Goal: Task Accomplishment & Management: Complete application form

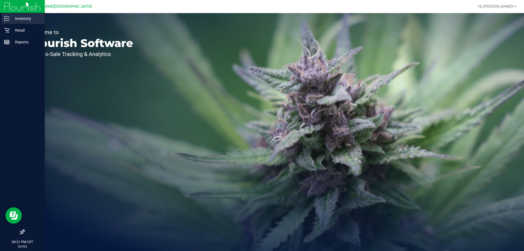
click at [18, 17] on p "Inventory" at bounding box center [26, 18] width 33 height 7
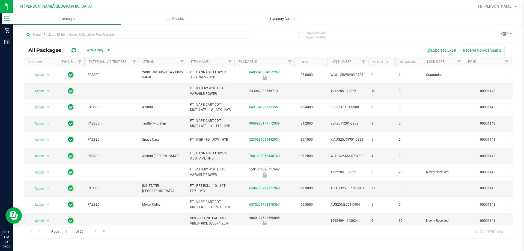
click at [285, 17] on span "Inventory Counts" at bounding box center [283, 18] width 40 height 5
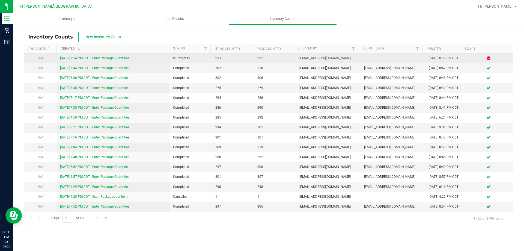
click at [116, 57] on link "[DATE] 7:54 PM CDT - Enter Package Quantities" at bounding box center [94, 58] width 69 height 4
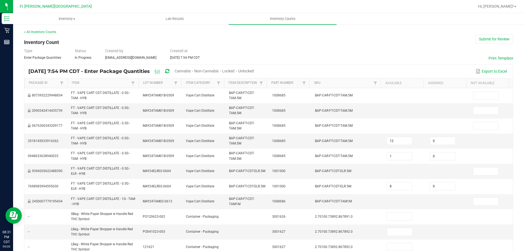
click at [254, 71] on span "Unlocked" at bounding box center [246, 71] width 16 height 4
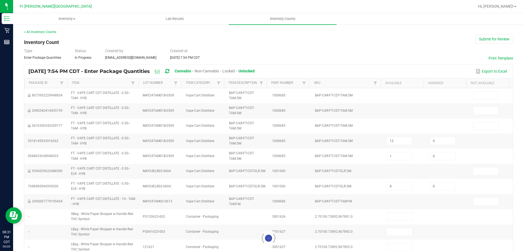
type input "11"
type input "2"
type input "1"
type input "4"
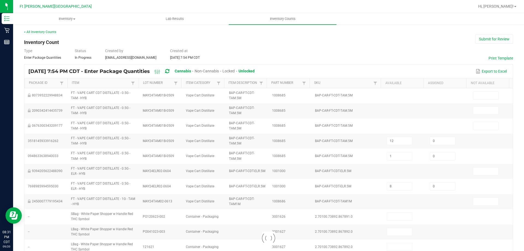
type input "1"
type input "25"
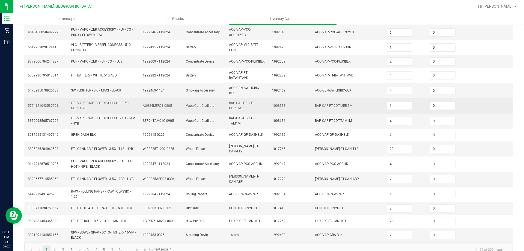
scroll to position [143, 0]
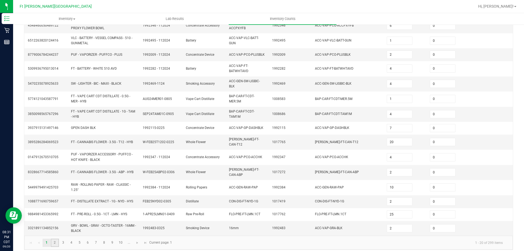
click at [52, 239] on link "2" at bounding box center [55, 243] width 8 height 8
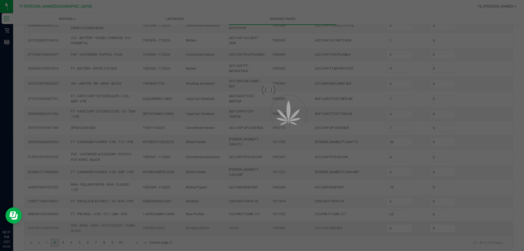
type input "2"
type input "1"
type input "7"
type input "11"
type input "8"
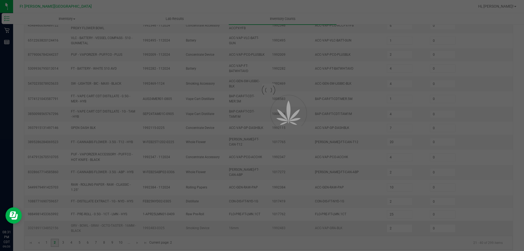
type input "6"
type input "3"
type input "44"
type input "4"
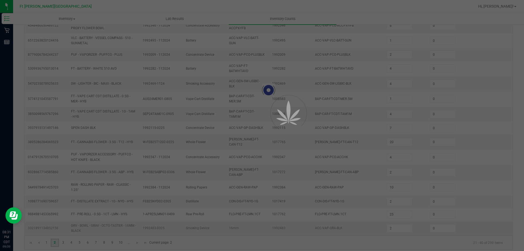
type input "4"
type input "1"
type input "3"
type input "35"
type input "8"
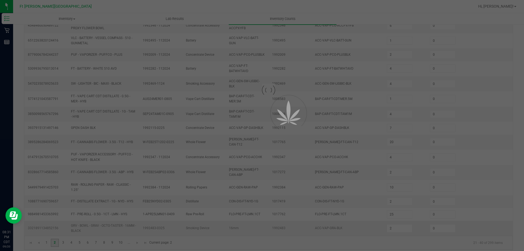
type input "7"
type input "4"
type input "2"
type input "15"
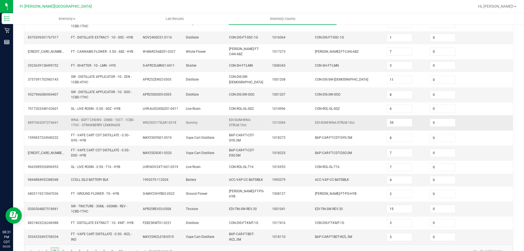
scroll to position [136, 0]
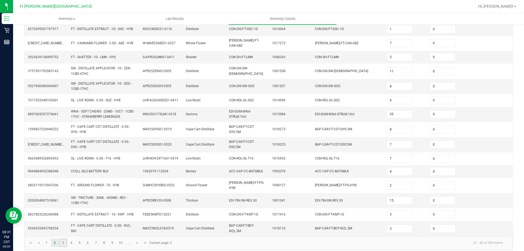
click at [64, 239] on link "3" at bounding box center [63, 243] width 8 height 8
type input "1"
type input "3"
type input "2"
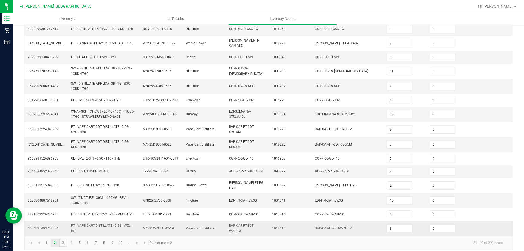
type input "4"
type input "1"
type input "2"
type input "7"
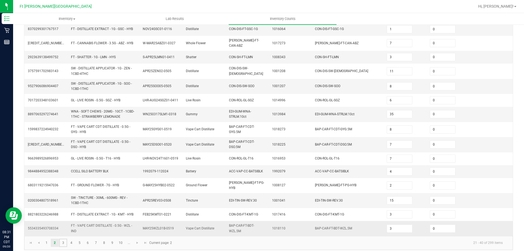
type input "8"
type input "3"
type input "7"
type input "2"
type input "6"
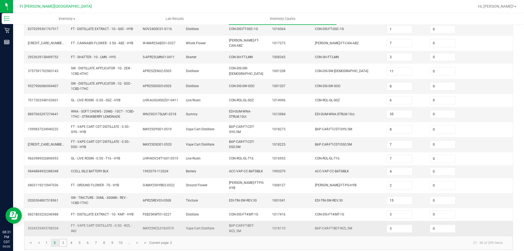
type input "6"
type input "2"
type input "1"
type input "3"
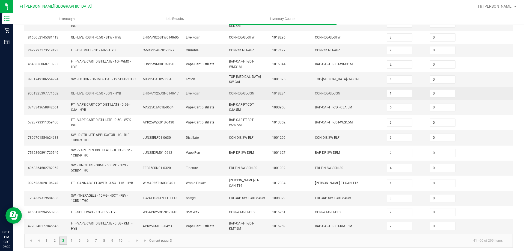
scroll to position [148, 0]
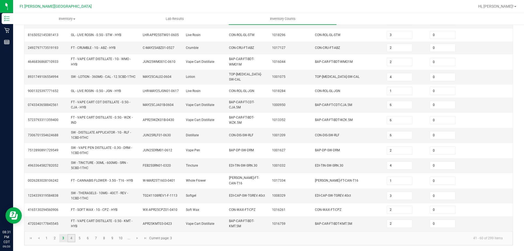
click at [74, 238] on link "4" at bounding box center [71, 238] width 8 height 8
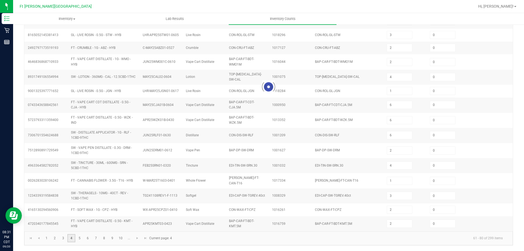
type input "3"
type input "2"
type input "7"
type input "16"
type input "10"
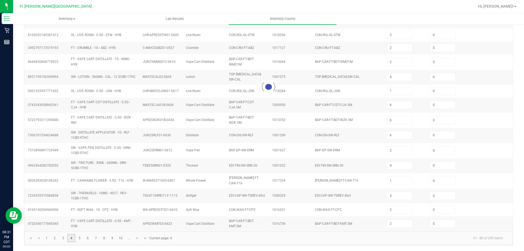
type input "4"
type input "3"
type input "19"
type input "2"
type input "3"
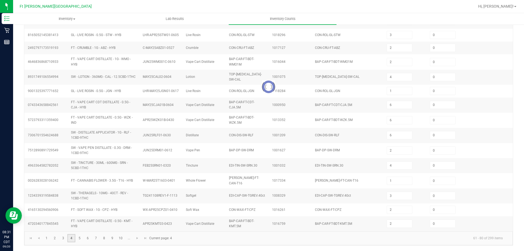
type input "2"
type input "9"
type input "8"
type input "1"
type input "4"
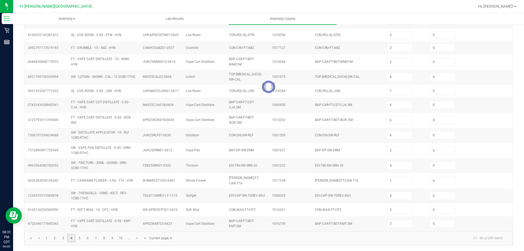
type input "6"
type input "4"
type input "7"
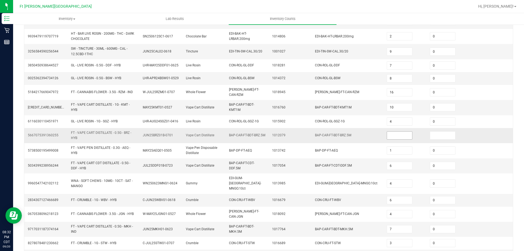
scroll to position [139, 0]
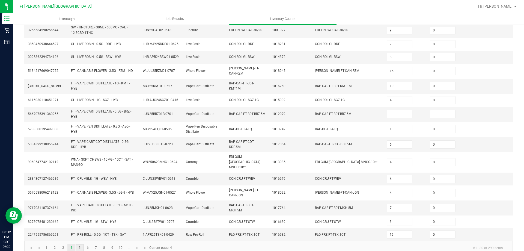
click at [79, 244] on link "5" at bounding box center [80, 248] width 8 height 8
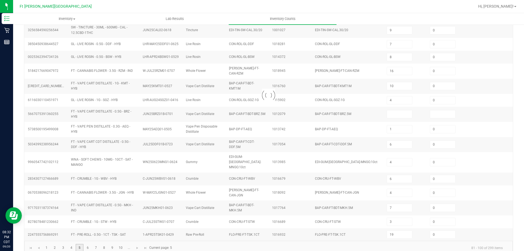
type input "5"
type input "1"
type input "3"
type input "7"
type input "5"
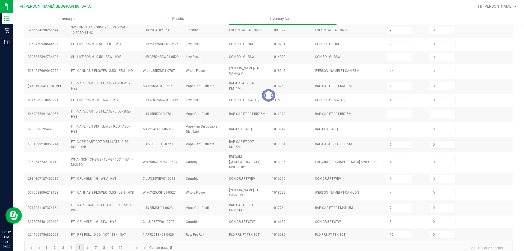
type input "8"
type input "26"
type input "10"
type input "7"
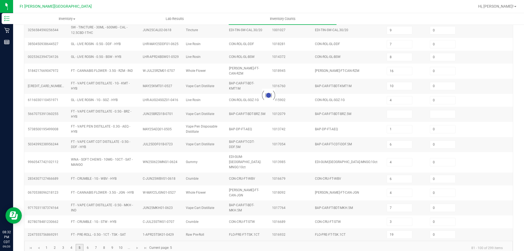
type input "3"
type input "4"
type input "14"
type input "7"
type input "0"
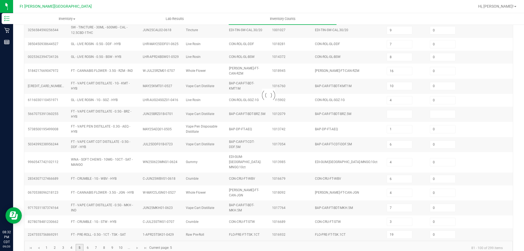
type input "3"
type input "6"
type input "2"
type input "11"
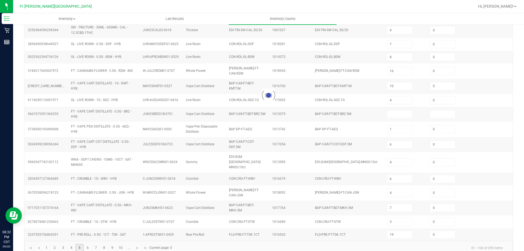
type input "12"
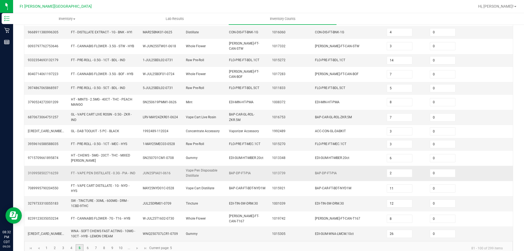
scroll to position [132, 0]
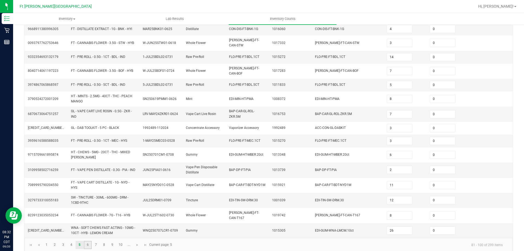
click at [86, 241] on link "6" at bounding box center [88, 245] width 8 height 8
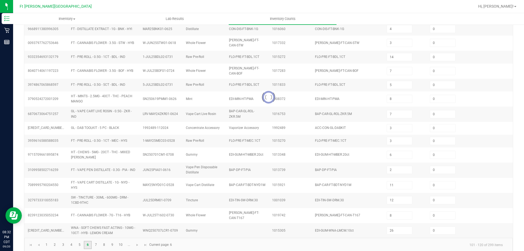
type input "21"
type input "3"
type input "4"
type input "12"
type input "9"
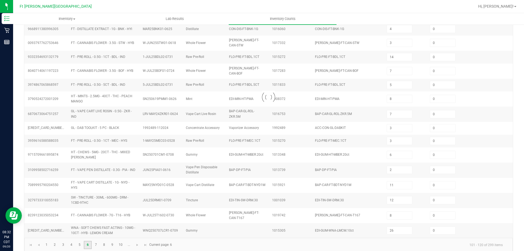
type input "2"
type input "9"
type input "11"
type input "4"
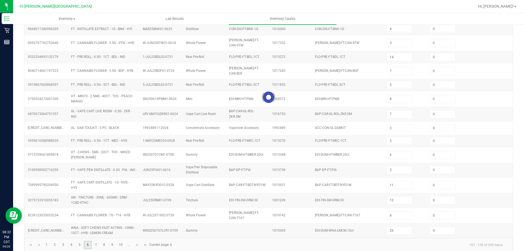
type input "10"
type input "3"
type input "8"
type input "1"
type input "12"
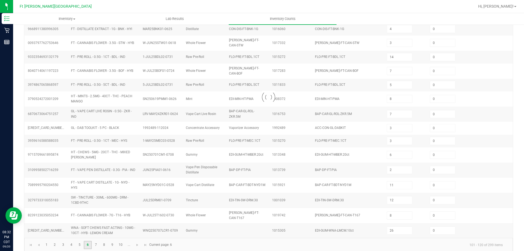
type input "1"
type input "12"
type input "3"
type input "20"
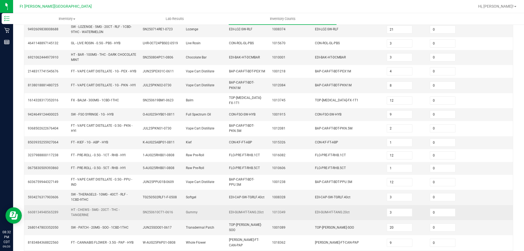
scroll to position [134, 0]
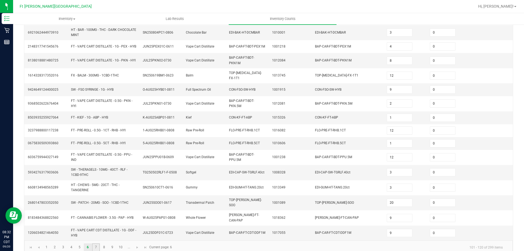
click at [94, 243] on link "7" at bounding box center [96, 247] width 8 height 8
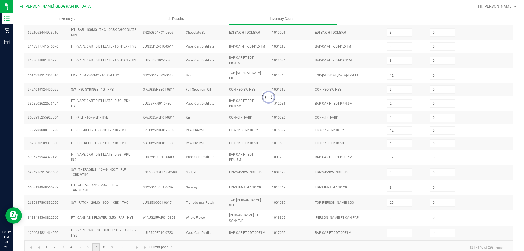
type input "22"
type input "10"
type input "8"
type input "10"
type input "3"
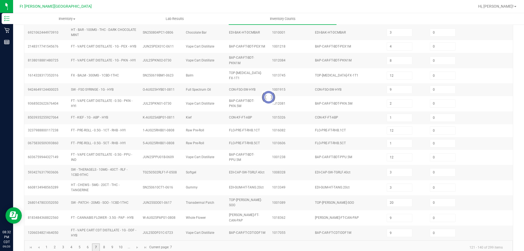
type input "7"
type input "11"
type input "8"
type input "4"
type input "10"
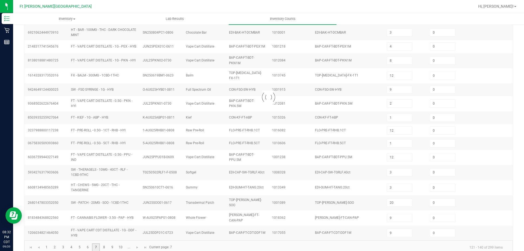
type input "2"
type input "4"
type input "5"
type input "7"
type input "10"
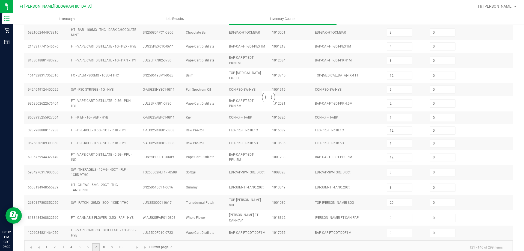
type input "6"
type input "2"
type input "12"
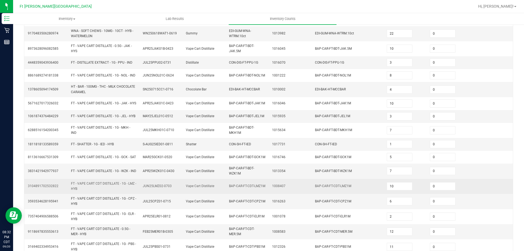
scroll to position [155, 0]
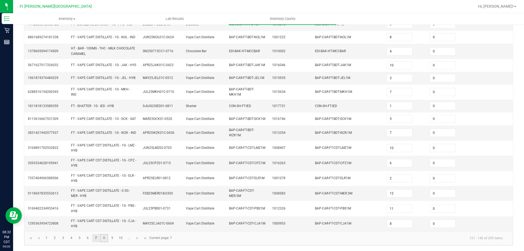
click at [103, 239] on link "8" at bounding box center [104, 238] width 8 height 8
type input "9"
type input "11"
type input "3"
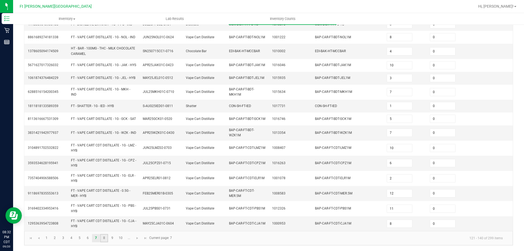
type input "10"
type input "24"
type input "5"
type input "6"
type input "12"
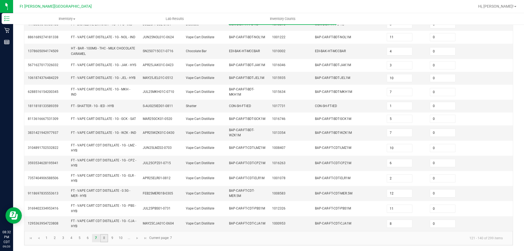
type input "8"
type input "14"
type input "12"
type input "9"
type input "2"
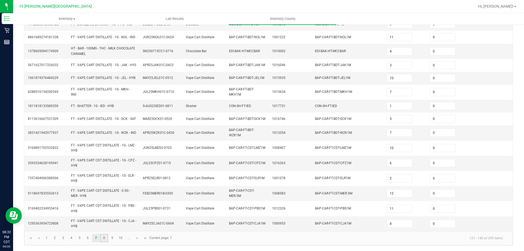
type input "10"
type input "18"
type input "6"
type input "20"
type input "9"
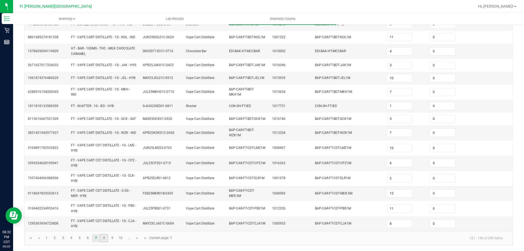
type input "4"
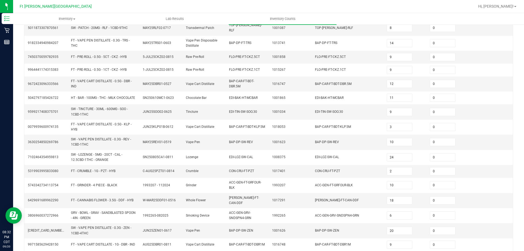
scroll to position [148, 0]
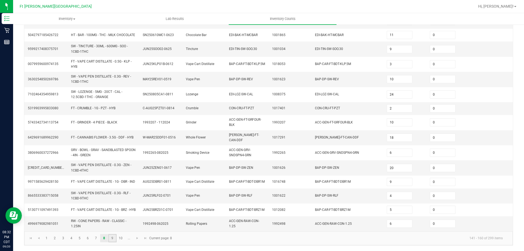
click at [114, 238] on link "9" at bounding box center [112, 238] width 8 height 8
type input "8"
type input "2"
type input "7"
type input "5"
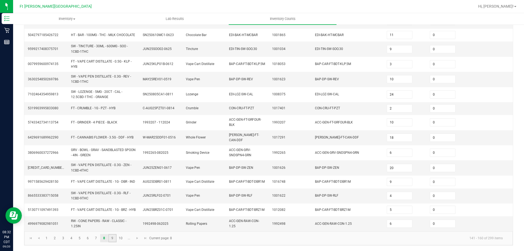
type input "2"
type input "11"
type input "6"
type input "2"
type input "8"
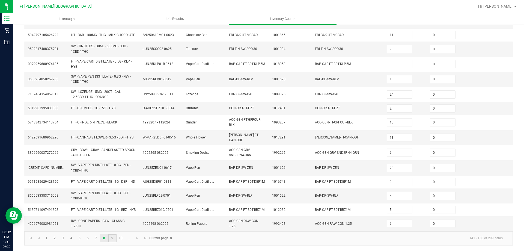
type input "5"
type input "9"
type input "4"
type input "21"
type input "3"
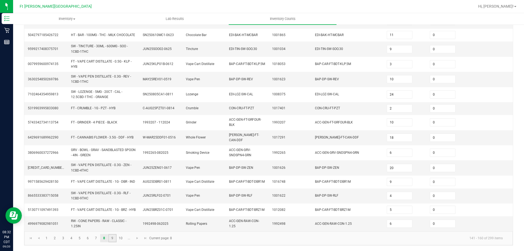
type input "5"
type input "16"
type input "7"
type input "2"
type input "11"
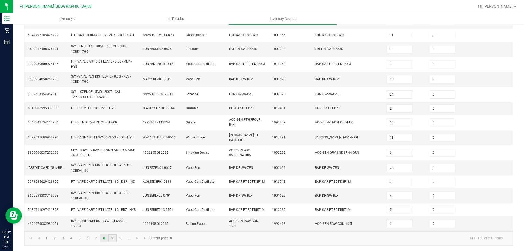
type input "3"
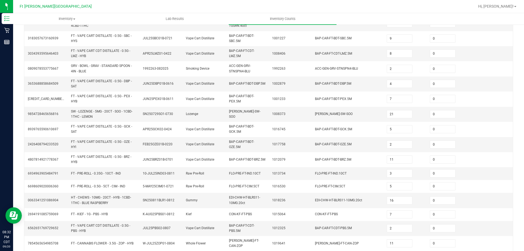
scroll to position [146, 0]
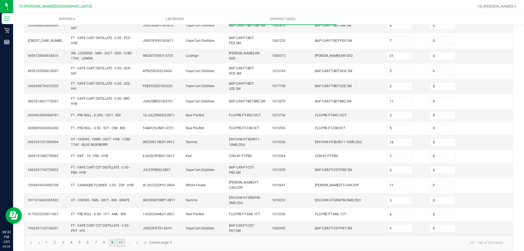
click at [119, 239] on link "10" at bounding box center [121, 243] width 8 height 8
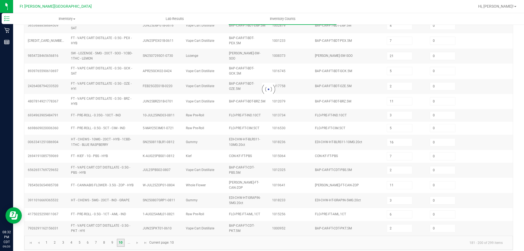
type input "4"
type input "1"
type input "17"
type input "6"
type input "4"
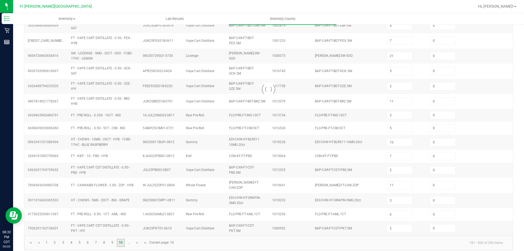
type input "6"
type input "3"
type input "10"
type input "15"
type input "11"
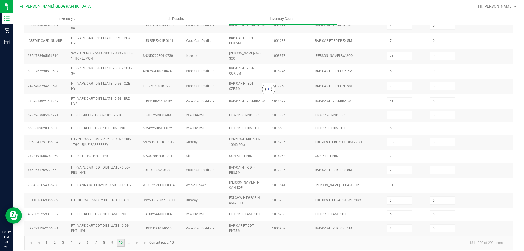
type input "24"
type input "9"
type input "12"
type input "18"
type input "11"
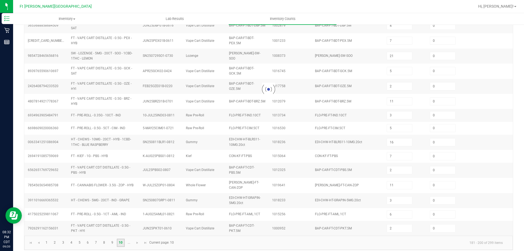
type input "2"
type input "6"
type input "3"
type input "36"
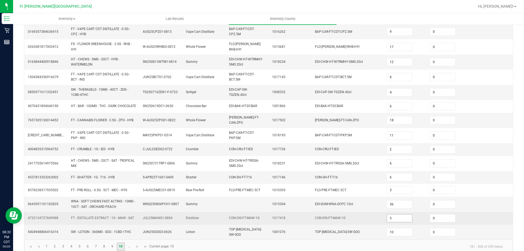
scroll to position [139, 0]
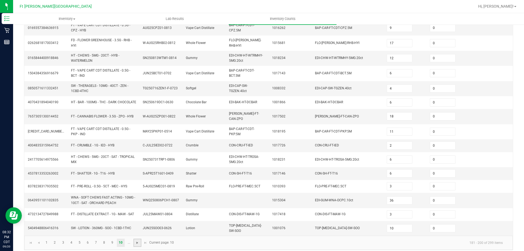
click at [137, 241] on span "Go to the next page" at bounding box center [137, 243] width 4 height 4
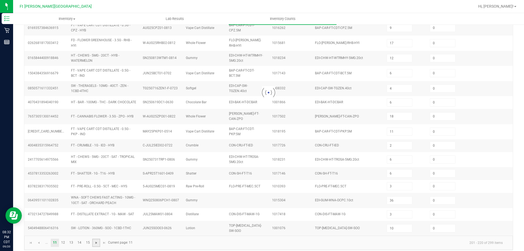
type input "15"
type input "9"
type input "2"
type input "12"
type input "7"
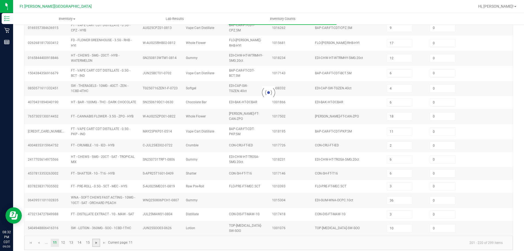
type input "1"
type input "9"
type input "1"
type input "4"
type input "5"
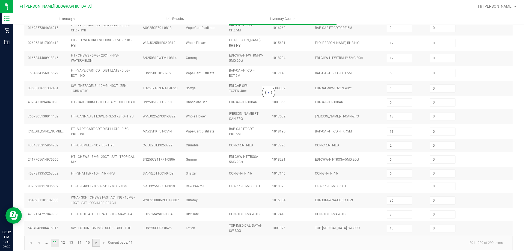
type input "9"
type input "3"
type input "5"
type input "8"
type input "39"
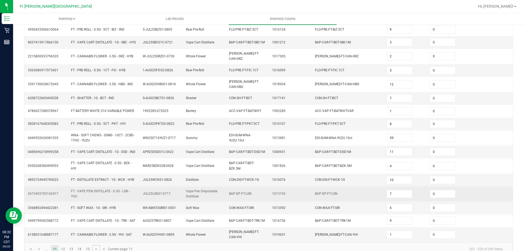
scroll to position [129, 0]
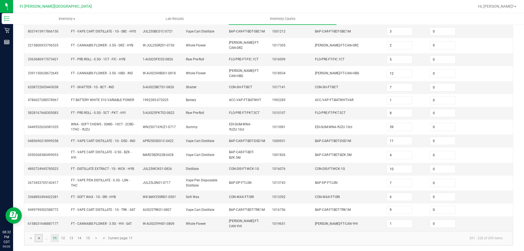
click at [37, 238] on span "Go to the previous page" at bounding box center [39, 238] width 4 height 4
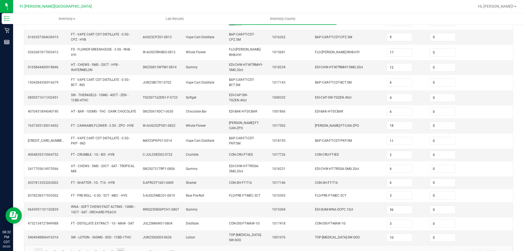
click at [37, 238] on td "5404948806416316" at bounding box center [46, 237] width 43 height 15
click at [72, 249] on link "4" at bounding box center [71, 252] width 8 height 8
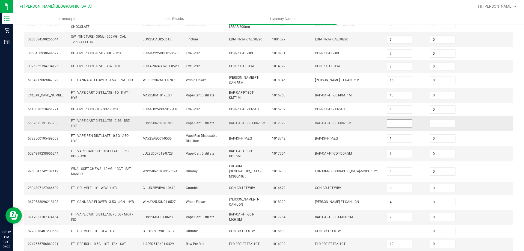
click at [394, 124] on input at bounding box center [399, 124] width 25 height 8
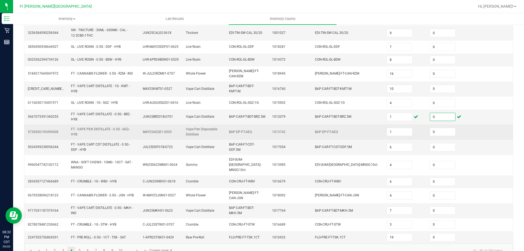
scroll to position [139, 0]
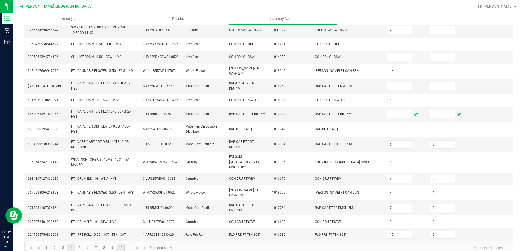
click at [123, 244] on link "10" at bounding box center [121, 248] width 8 height 8
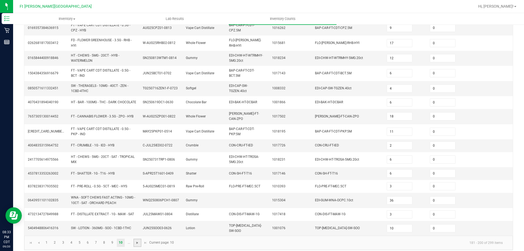
click at [137, 241] on span "Go to the next page" at bounding box center [137, 243] width 4 height 4
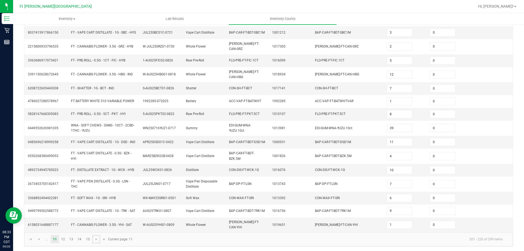
scroll to position [129, 0]
click at [62, 239] on link "12" at bounding box center [63, 238] width 8 height 8
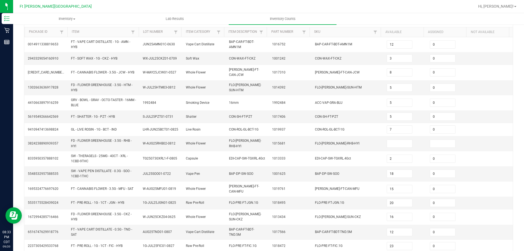
scroll to position [29, 0]
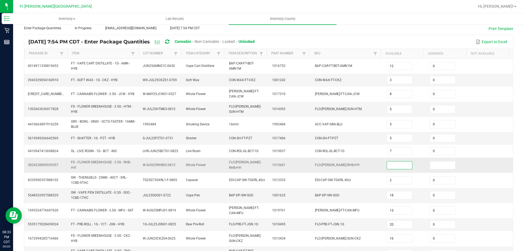
click at [392, 161] on input at bounding box center [399, 165] width 25 height 8
drag, startPoint x: 390, startPoint y: 163, endPoint x: 374, endPoint y: 165, distance: 15.7
click at [374, 165] on tr "3824238890939357 FD - FLOWER GREENHOUSE - 3.5G - RHB - HYI W-AUG25RHB02-0812 Wh…" at bounding box center [268, 165] width 489 height 15
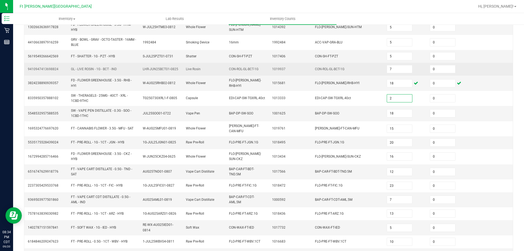
scroll to position [139, 0]
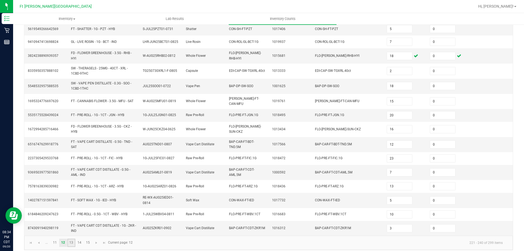
click at [70, 239] on link "13" at bounding box center [71, 243] width 8 height 8
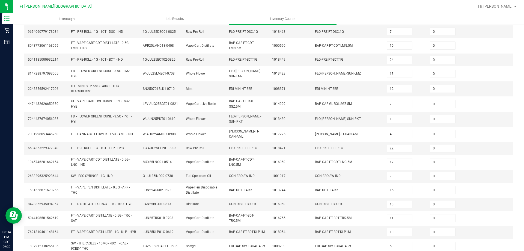
scroll to position [146, 0]
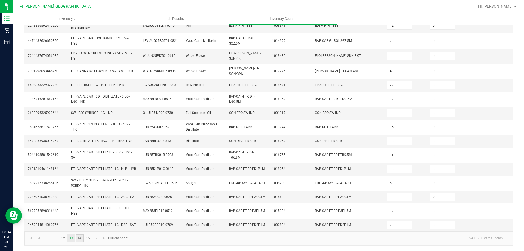
click at [83, 238] on link "14" at bounding box center [80, 238] width 8 height 8
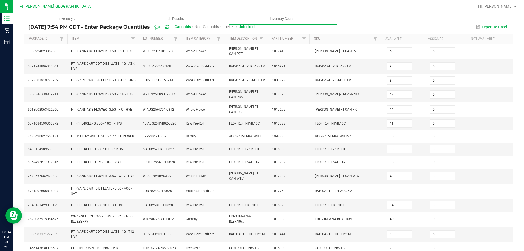
scroll to position [129, 0]
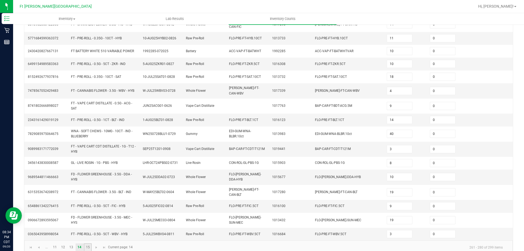
click at [89, 243] on link "15" at bounding box center [88, 247] width 8 height 8
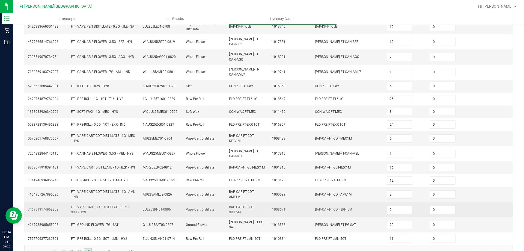
scroll to position [0, 0]
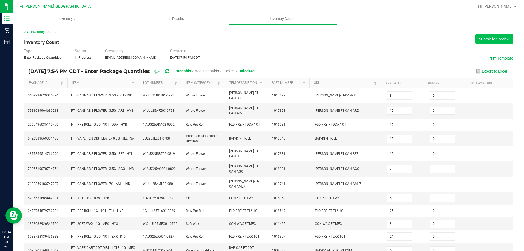
click at [483, 39] on button "Submit for Review" at bounding box center [495, 38] width 38 height 9
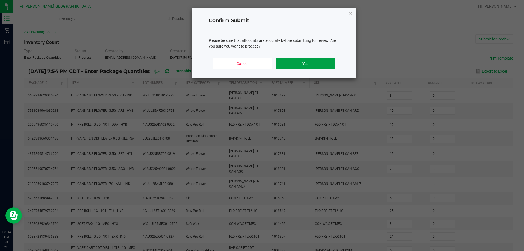
click at [315, 65] on button "Yes" at bounding box center [305, 63] width 59 height 11
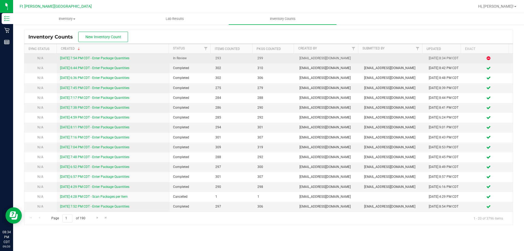
click at [114, 59] on link "[DATE] 7:54 PM CDT - Enter Package Quantities" at bounding box center [94, 58] width 69 height 4
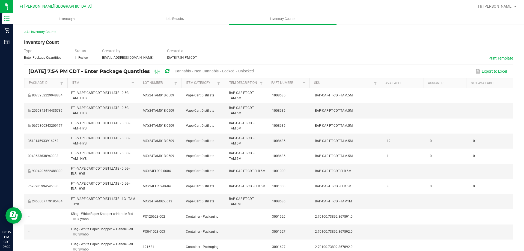
click at [254, 71] on span "Unlocked" at bounding box center [246, 71] width 16 height 4
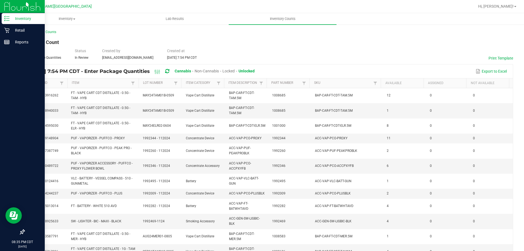
click at [15, 19] on p "Inventory" at bounding box center [26, 18] width 33 height 7
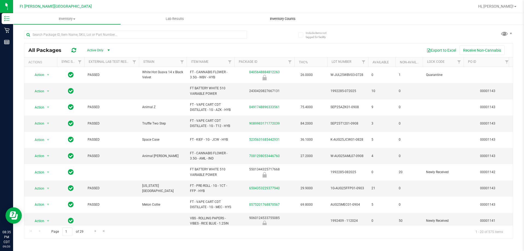
click at [283, 18] on span "Inventory Counts" at bounding box center [283, 18] width 40 height 5
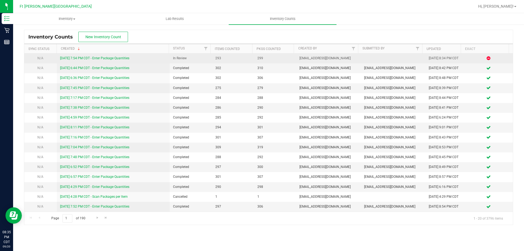
click at [102, 58] on link "[DATE] 7:54 PM CDT - Enter Package Quantities" at bounding box center [94, 58] width 69 height 4
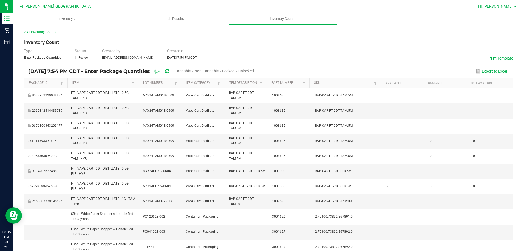
click at [516, 7] on span at bounding box center [516, 6] width 2 height 1
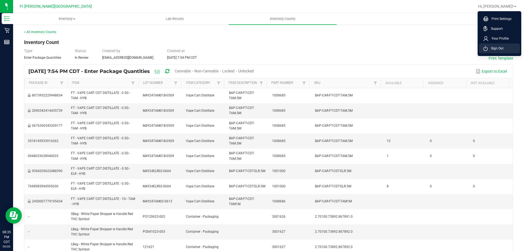
click at [505, 49] on li "Sign Out" at bounding box center [499, 48] width 41 height 10
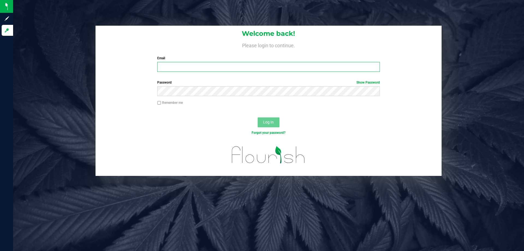
click at [251, 69] on input "Email" at bounding box center [268, 67] width 223 height 10
click at [258, 117] on button "Log In" at bounding box center [269, 122] width 22 height 10
